Goal: Navigation & Orientation: Find specific page/section

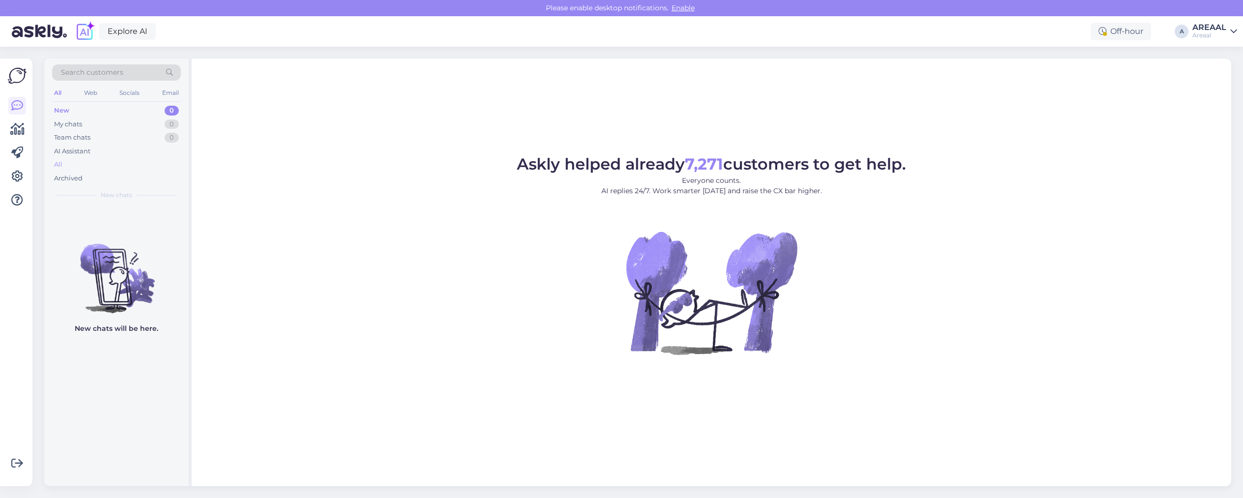
click at [94, 159] on div "All" at bounding box center [116, 165] width 129 height 14
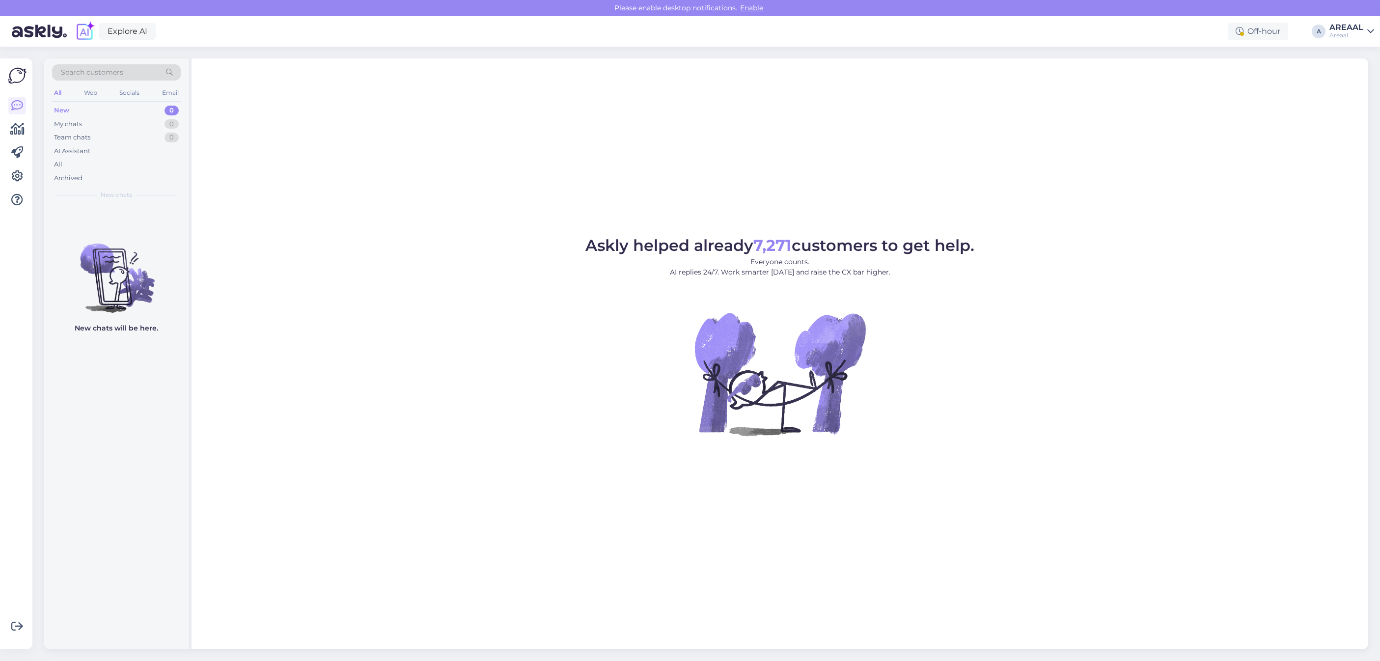
click at [769, 101] on div "Askly helped already 7,271 customers to get help. Everyone counts. AI replies 2…" at bounding box center [780, 353] width 1177 height 591
click at [130, 167] on div "All" at bounding box center [116, 165] width 129 height 14
